Goal: Use online tool/utility: Utilize a website feature to perform a specific function

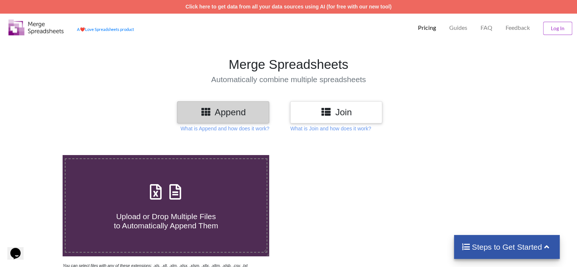
click at [238, 112] on h3 "Append" at bounding box center [223, 112] width 81 height 11
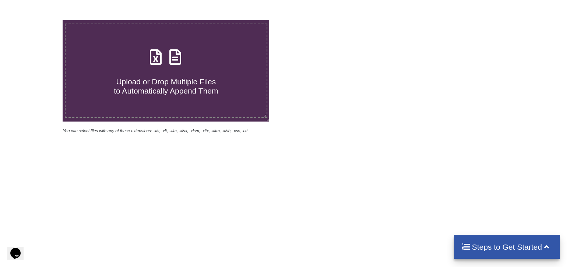
scroll to position [74, 0]
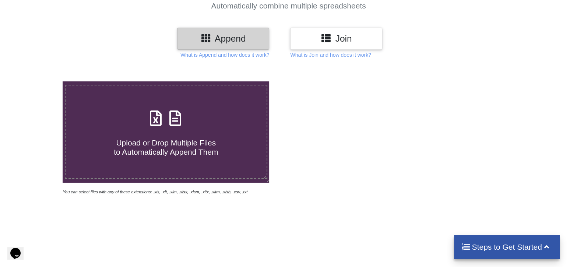
click at [176, 122] on icon at bounding box center [175, 114] width 18 height 15
click at [40, 81] on input "Upload or Drop Multiple Files to Automatically Append Them" at bounding box center [40, 81] width 0 height 0
click at [216, 153] on span "Upload or Drop Multiple Files to Automatically Append Them" at bounding box center [166, 148] width 104 height 18
click at [40, 81] on input "Upload or Drop Multiple Files to Automatically Append Them" at bounding box center [40, 81] width 0 height 0
click at [186, 153] on span "Upload or Drop Multiple Files to Automatically Append Them" at bounding box center [166, 148] width 104 height 18
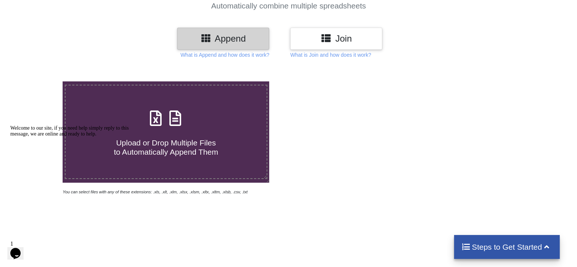
click at [40, 81] on input "Upload or Drop Multiple Files to Automatically Append Them" at bounding box center [40, 81] width 0 height 0
type input "C:\fakepath\HC-PRO1 (1).xlsx"
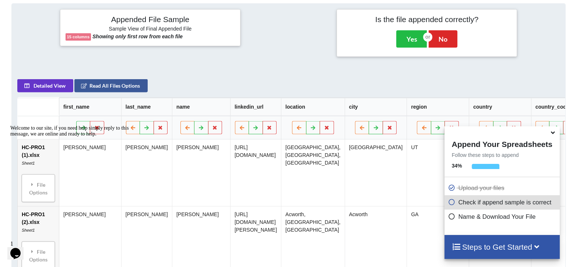
scroll to position [340, 0]
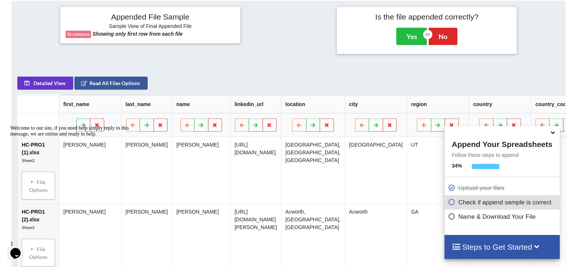
click at [553, 133] on icon at bounding box center [553, 131] width 8 height 7
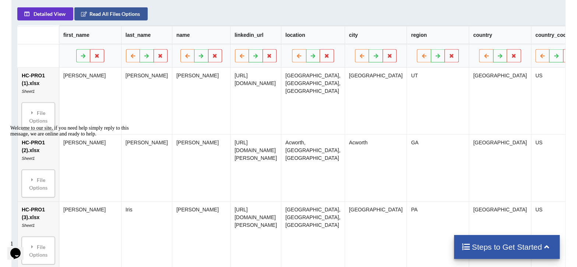
scroll to position [413, 0]
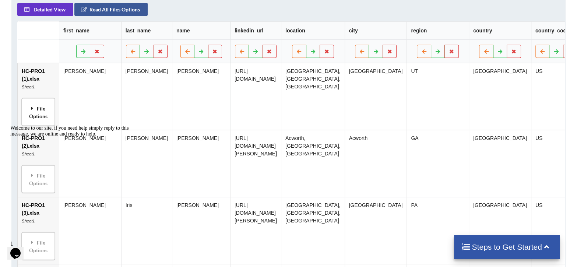
click at [35, 109] on icon at bounding box center [32, 107] width 7 height 5
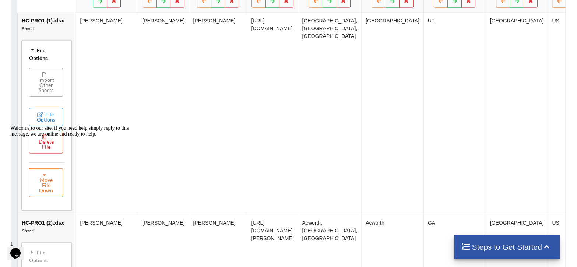
scroll to position [487, 0]
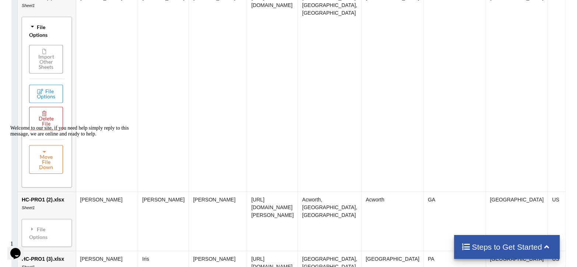
click at [48, 59] on button "Import Other Sheets" at bounding box center [46, 59] width 34 height 29
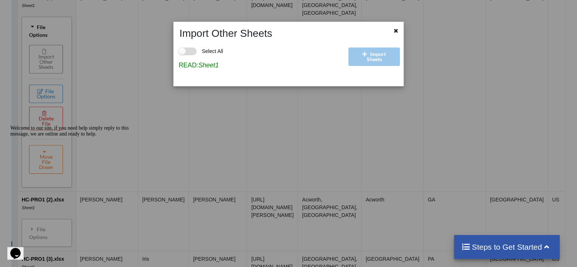
click at [187, 50] on label "Select All" at bounding box center [201, 52] width 45 height 8
checkbox input "true"
click at [378, 60] on div "Import Sheets" at bounding box center [375, 60] width 57 height 41
click at [398, 30] on icon at bounding box center [396, 29] width 6 height 5
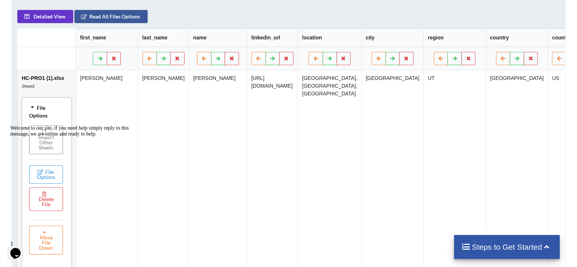
scroll to position [302, 0]
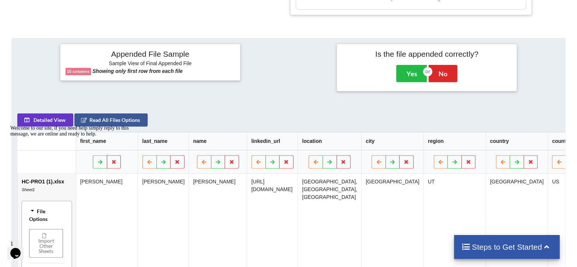
click at [112, 125] on div "Welcome to our site, if you need help simply reply to this message, we are onli…" at bounding box center [76, 131] width 133 height 12
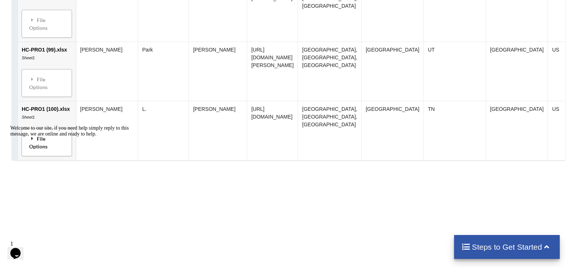
scroll to position [6352, 0]
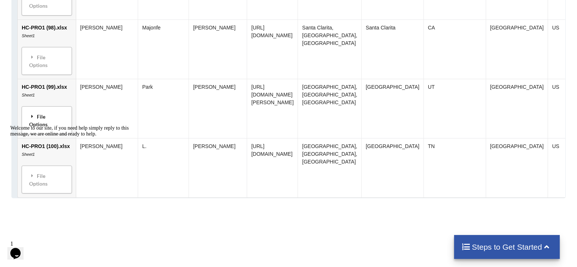
click at [43, 109] on div "File Options" at bounding box center [47, 120] width 46 height 23
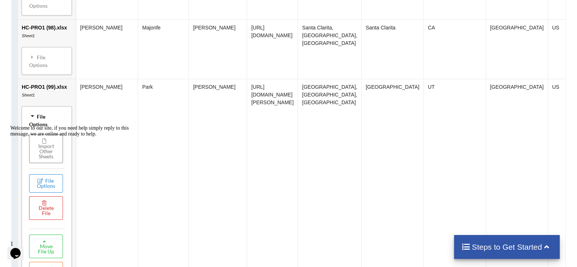
click at [49, 128] on div "Welcome to our site, if you need help simply reply to this message, we are onli…" at bounding box center [76, 131] width 133 height 12
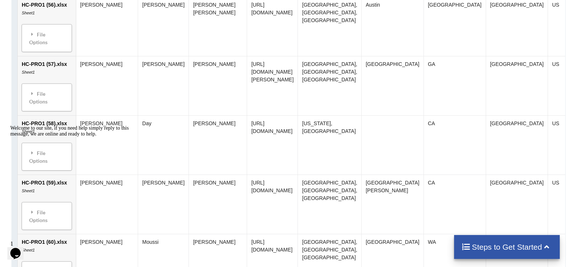
scroll to position [3332, 0]
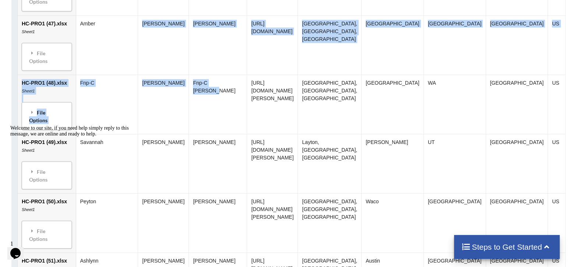
click at [169, 120] on tbody "HC-PRO1 (1).xlsx Sheet1 File Options Import Other Sheets File Options Delete Fi…" at bounding box center [497, 267] width 959 height 6244
